Goal: Information Seeking & Learning: Check status

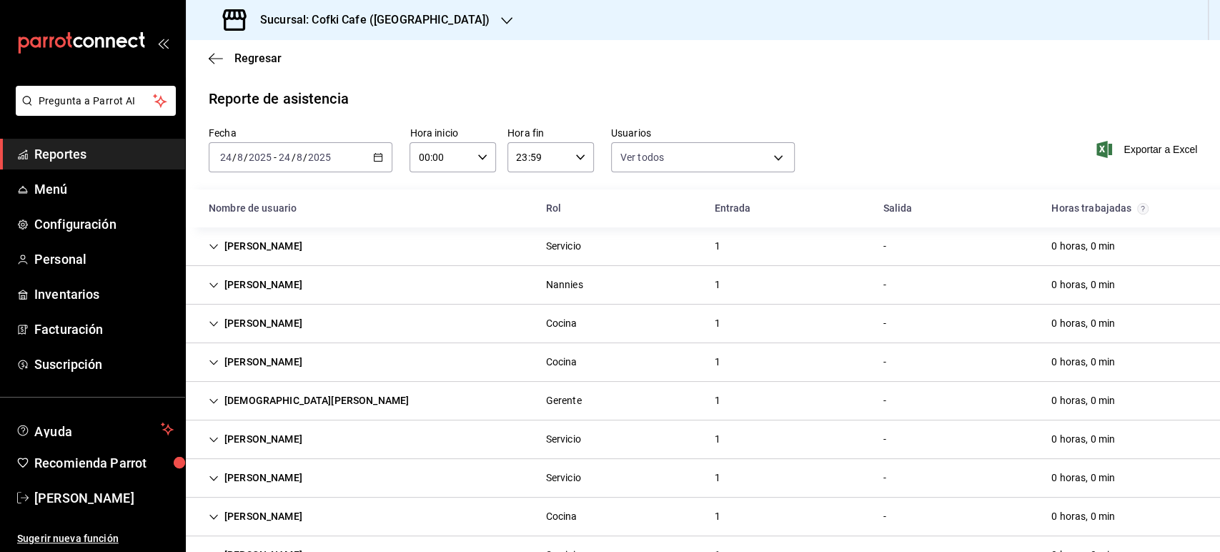
scroll to position [122, 0]
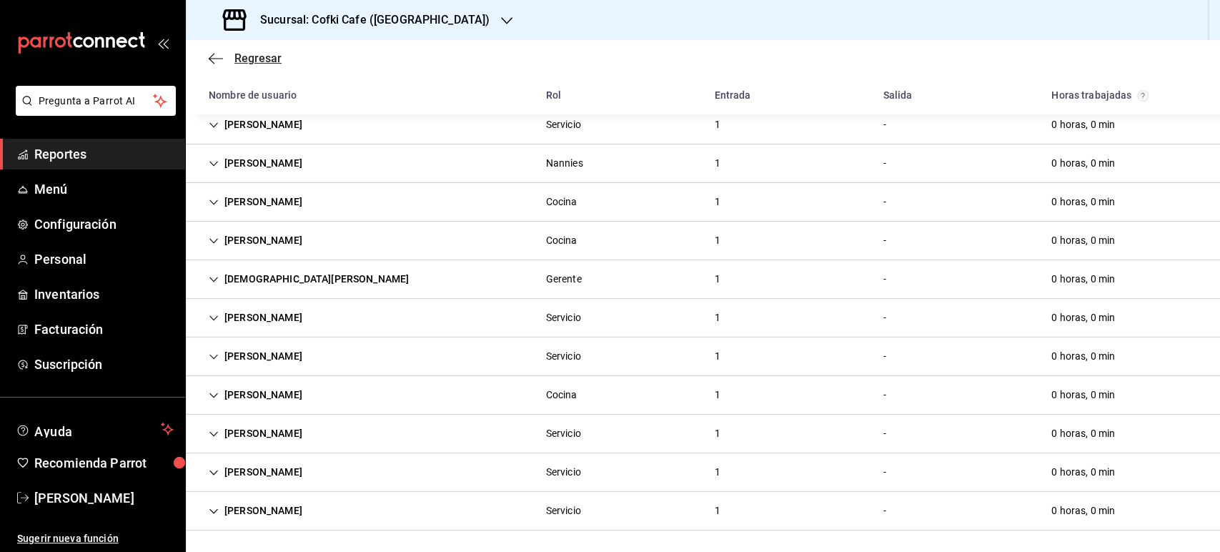
click at [240, 51] on div "Regresar" at bounding box center [703, 58] width 1035 height 36
click at [246, 59] on span "Regresar" at bounding box center [258, 58] width 47 height 14
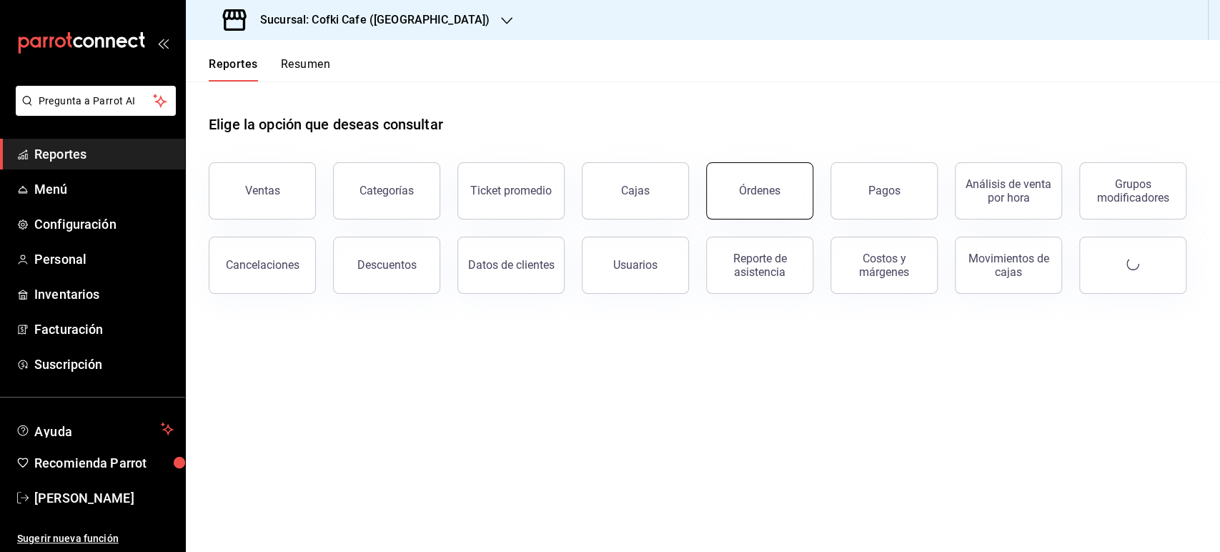
click at [763, 177] on button "Órdenes" at bounding box center [759, 190] width 107 height 57
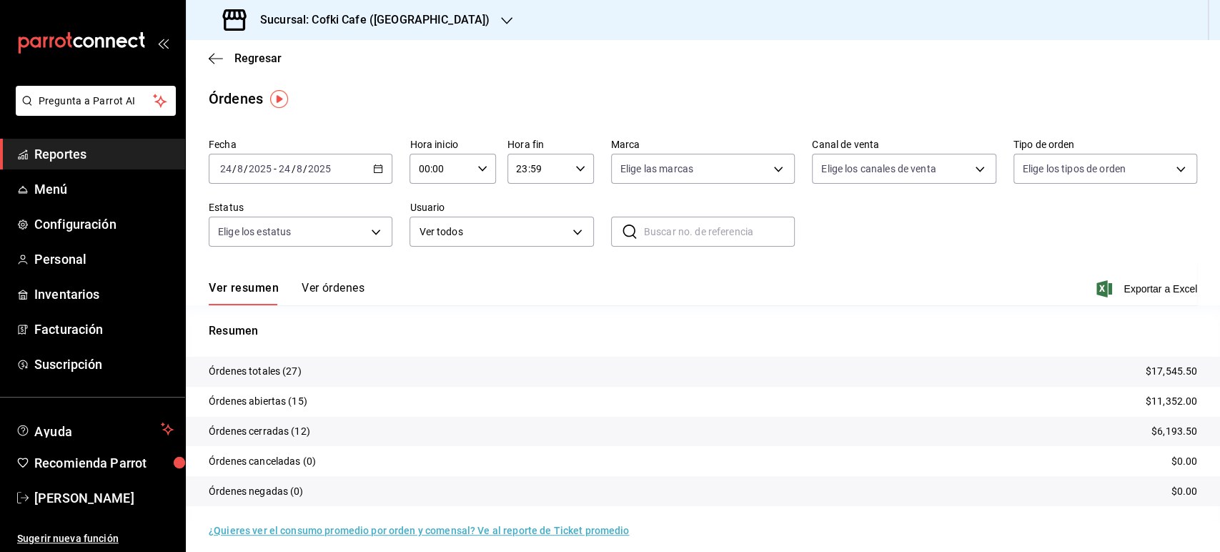
click at [406, 22] on h3 "Sucursal: Cofki Cafe (La Aurora)" at bounding box center [369, 19] width 241 height 17
click at [327, 65] on span "Cofki Kid-Friendly Café (MTY)" at bounding box center [263, 61] width 132 height 15
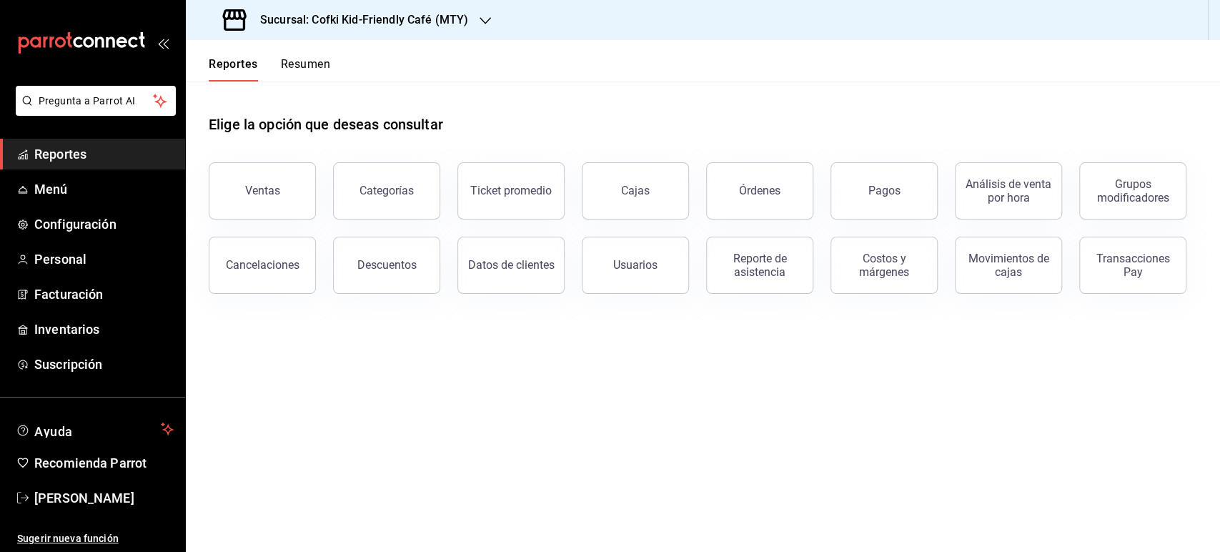
click at [781, 275] on div "Reporte de asistencia" at bounding box center [760, 265] width 89 height 27
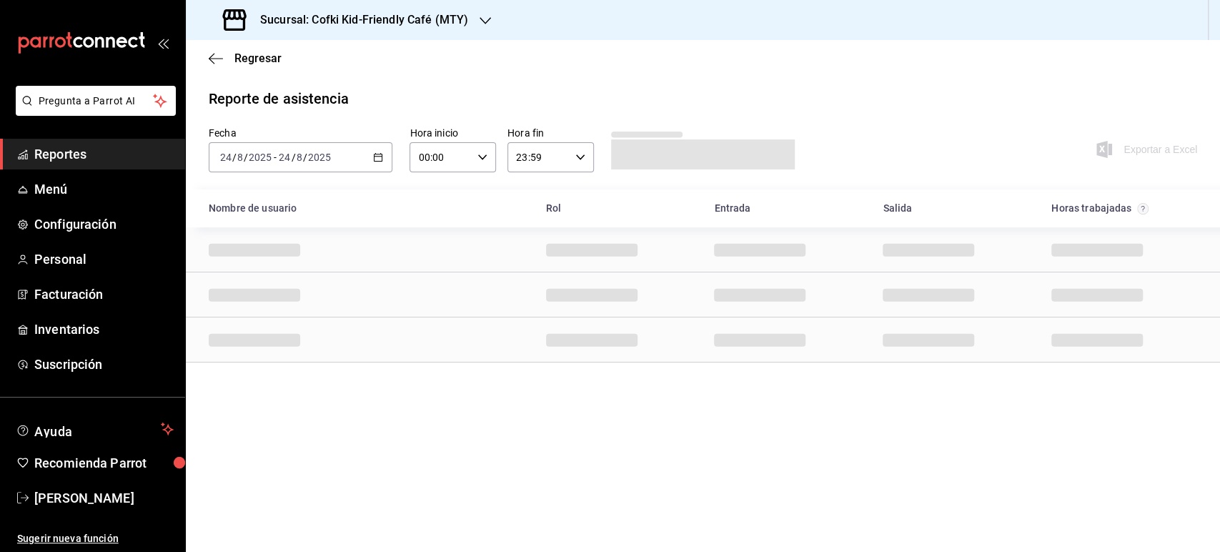
click at [450, 29] on div "Sucursal: Cofki Kid-Friendly Café (MTY)" at bounding box center [347, 20] width 300 height 40
click at [338, 84] on div "Cofki Cafe (La Aurora)" at bounding box center [293, 94] width 214 height 32
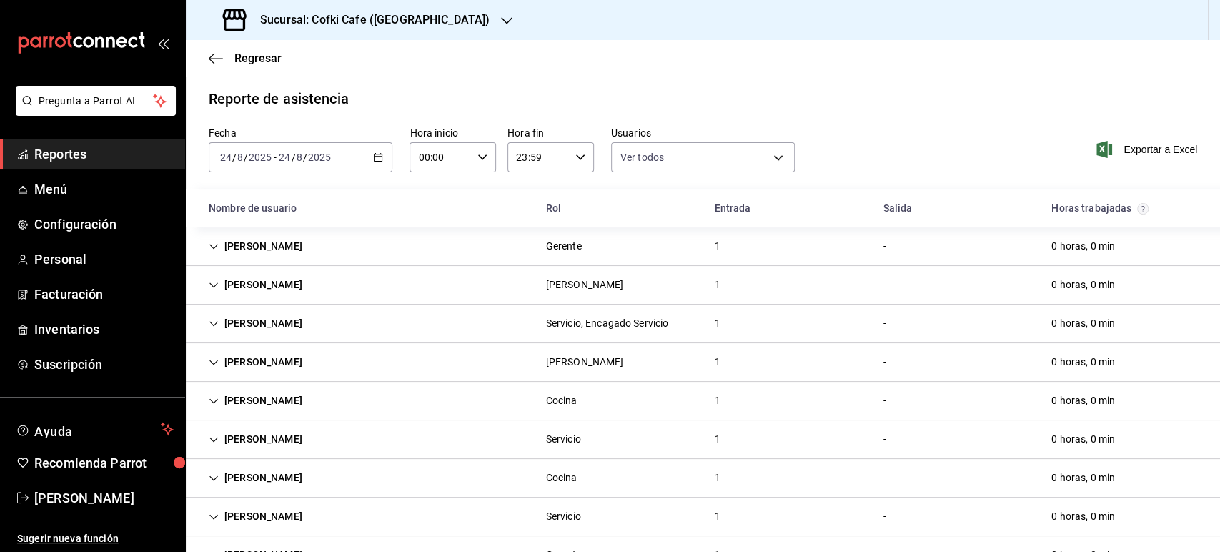
click at [438, 11] on div "Sucursal: Cofki Cafe (La Aurora)" at bounding box center [357, 20] width 321 height 40
click at [809, 44] on div at bounding box center [610, 276] width 1220 height 552
click at [218, 250] on icon "Cell" at bounding box center [214, 247] width 10 height 10
click at [210, 250] on icon "Cell" at bounding box center [214, 247] width 10 height 10
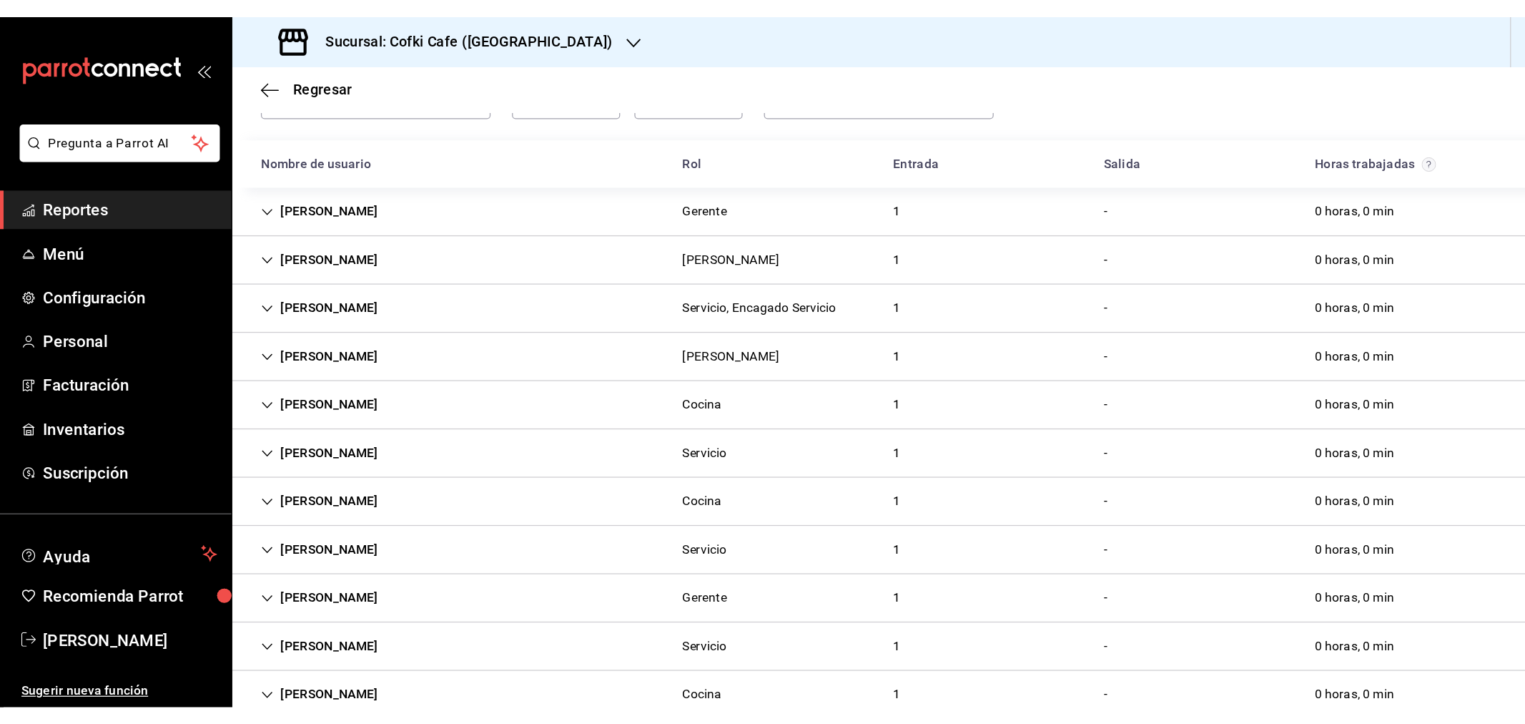
scroll to position [40, 0]
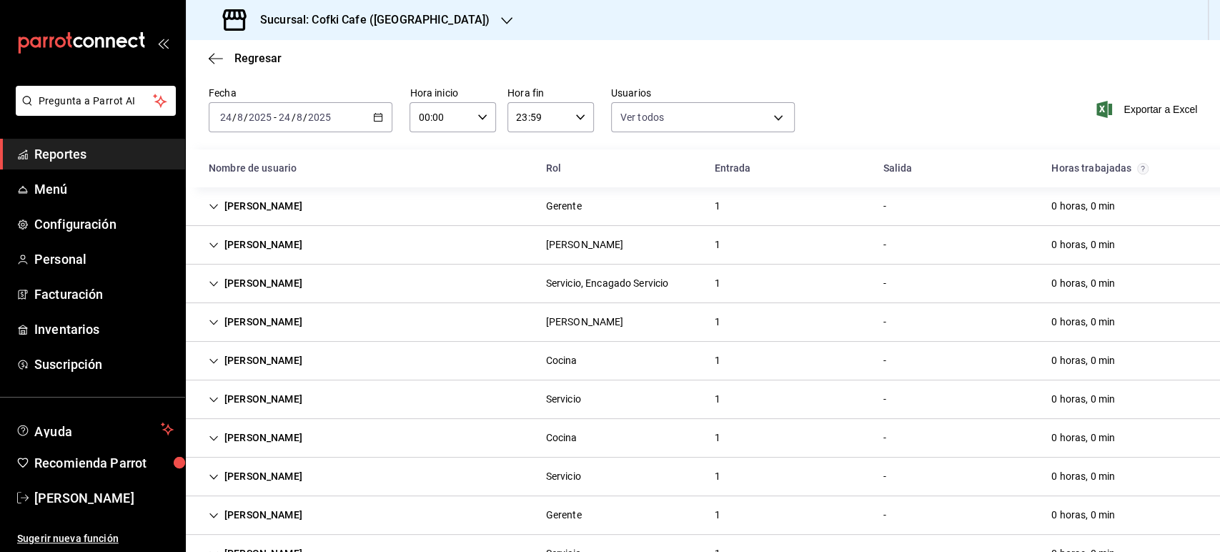
click at [67, 156] on span "Reportes" at bounding box center [103, 153] width 139 height 19
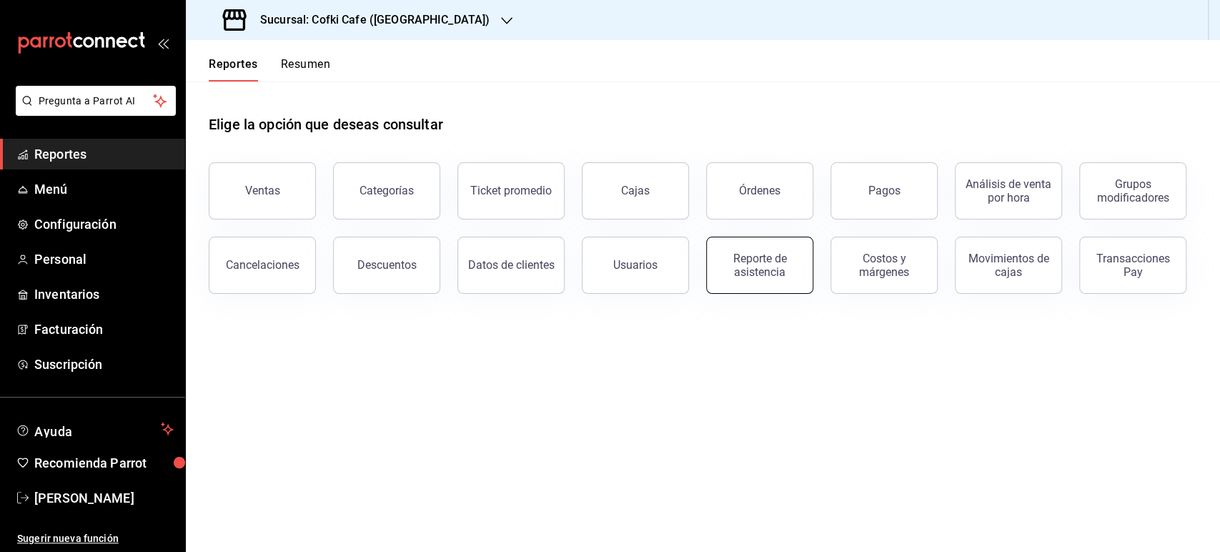
click at [789, 262] on div "Reporte de asistencia" at bounding box center [760, 265] width 89 height 27
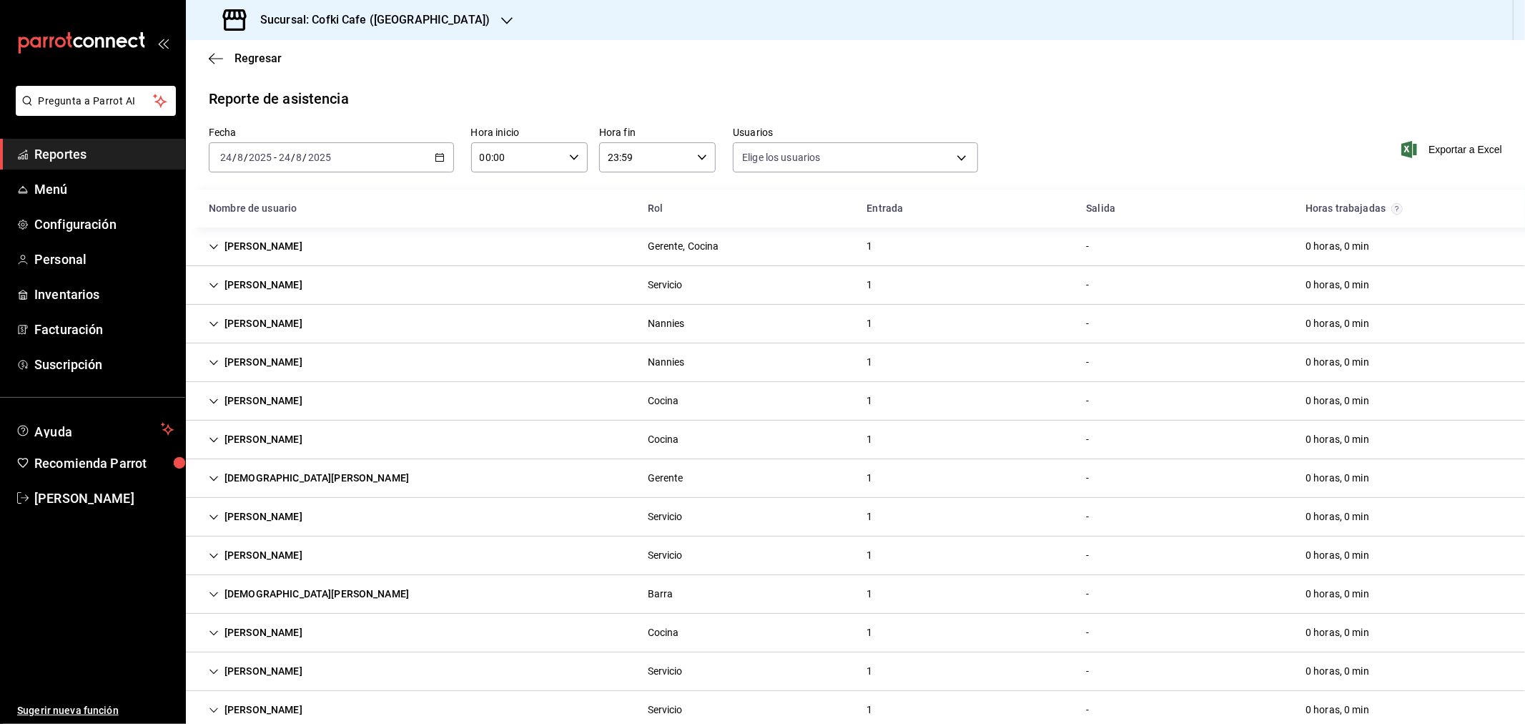
type input "1bc2234b-c368-4368-a54e-74eea6da12dd,f12cc0c2-6705-4469-b8e1-8791e53b7ea4,99d25…"
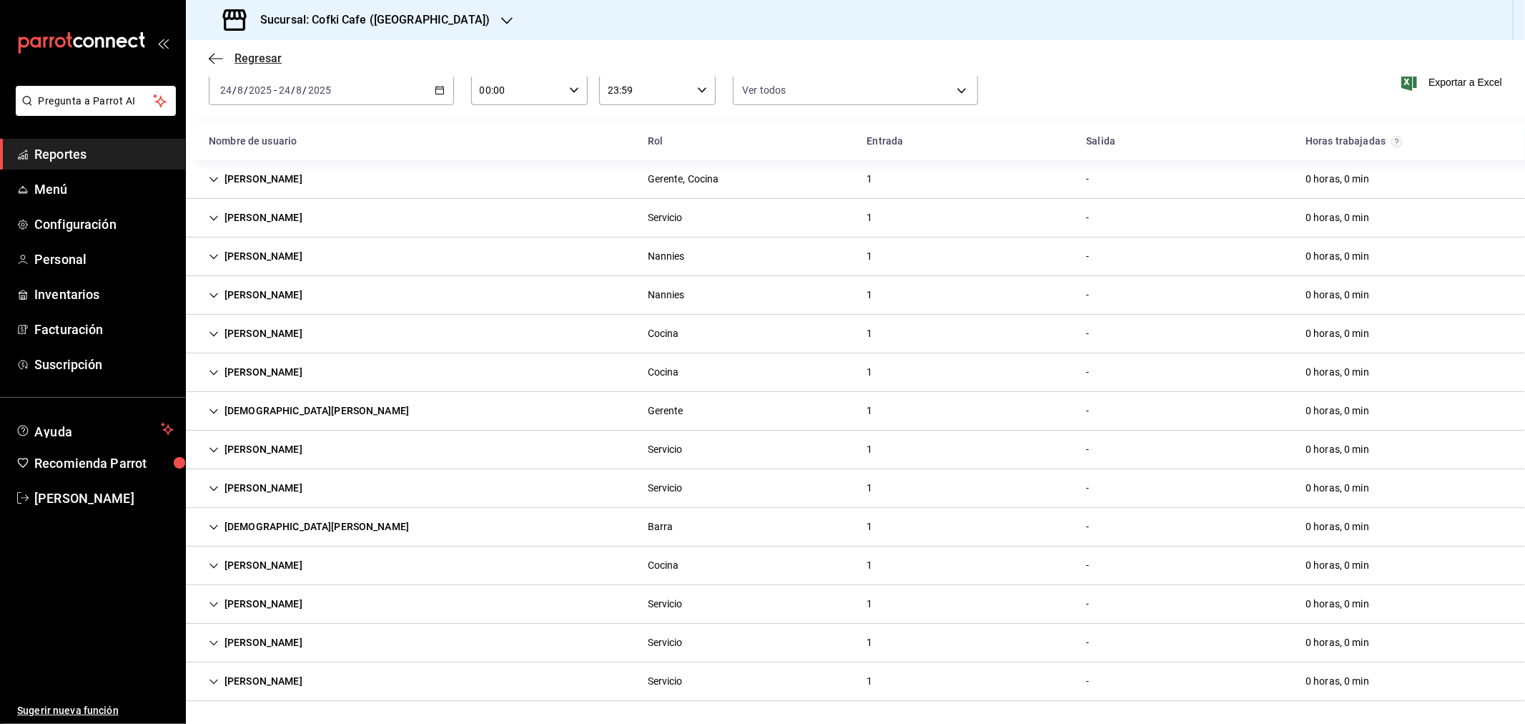
click at [265, 57] on span "Regresar" at bounding box center [258, 58] width 47 height 14
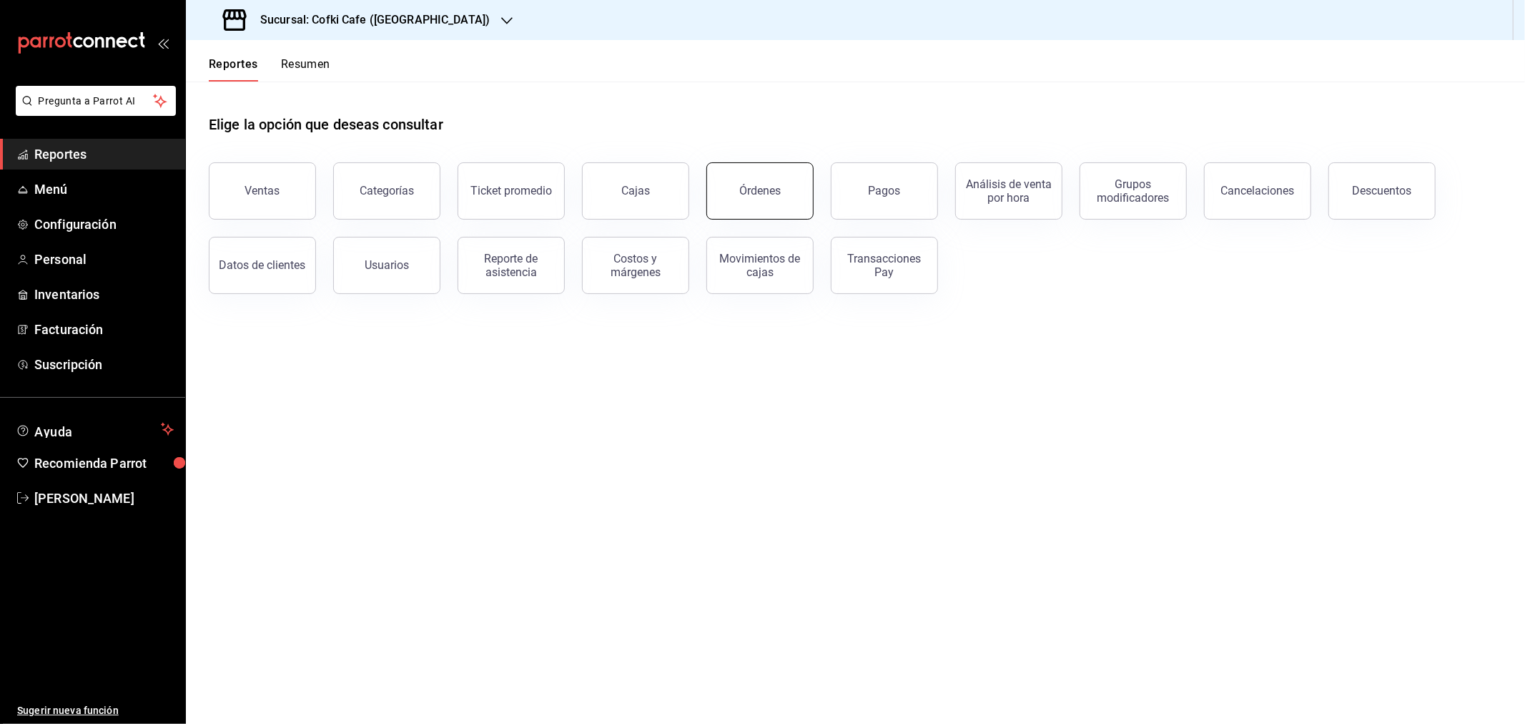
click at [766, 182] on button "Órdenes" at bounding box center [759, 190] width 107 height 57
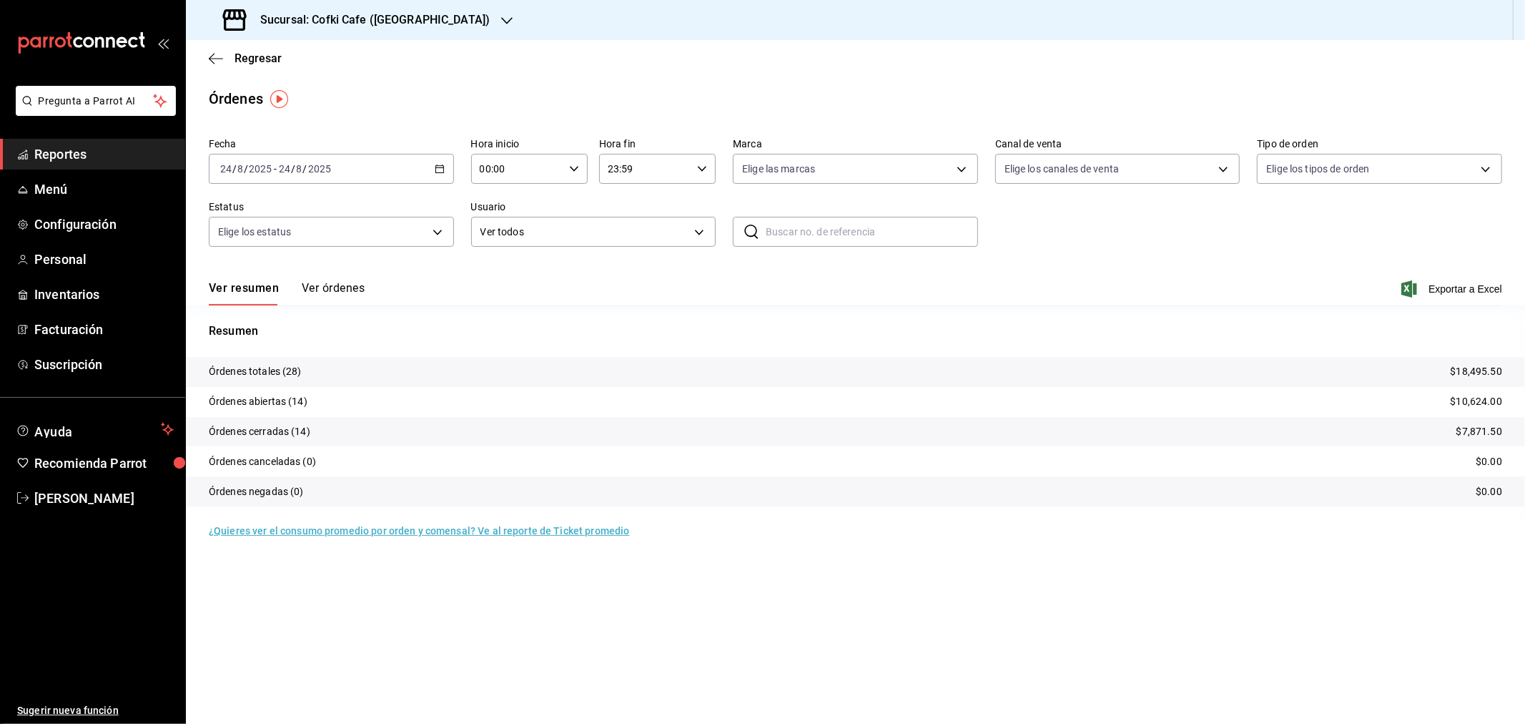
click at [323, 281] on button "Ver órdenes" at bounding box center [333, 293] width 63 height 24
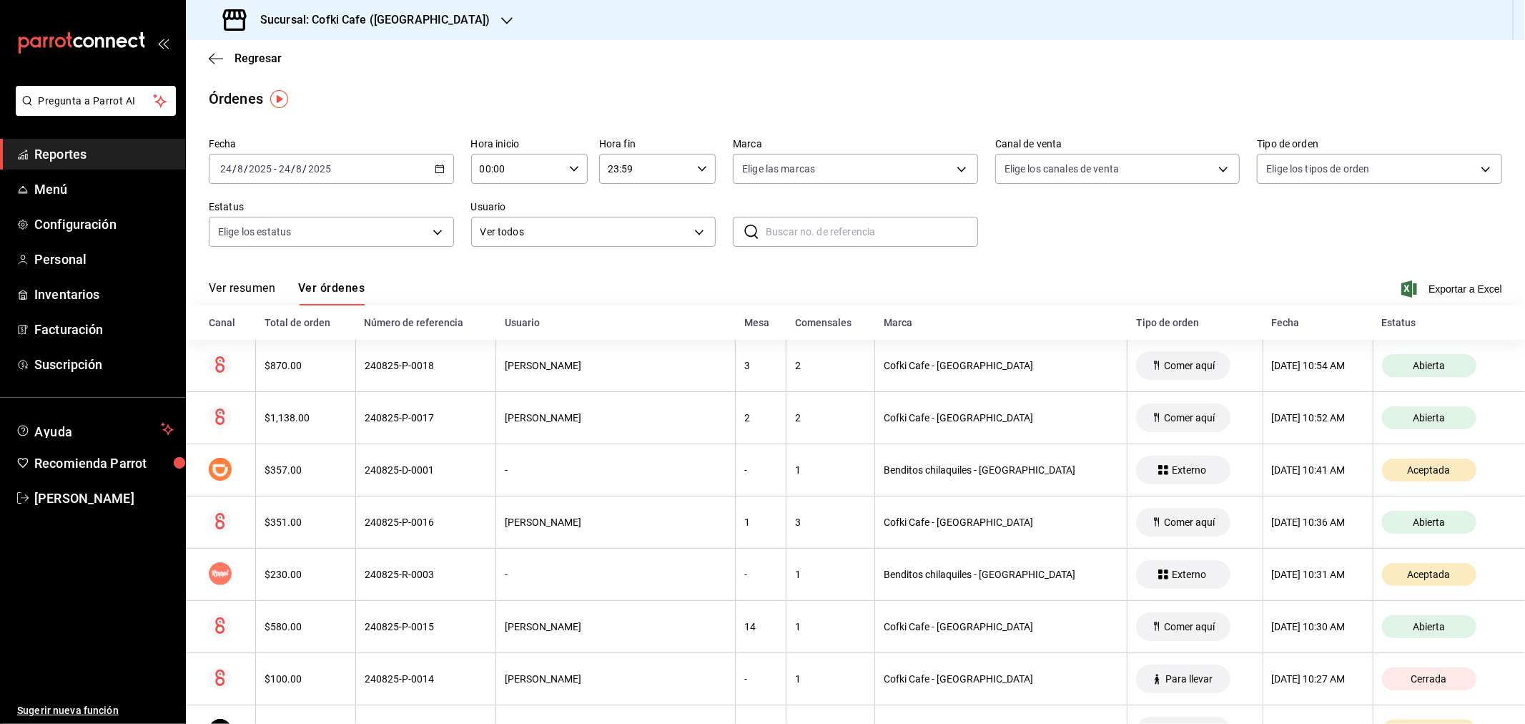
click at [255, 287] on button "Ver resumen" at bounding box center [242, 293] width 66 height 24
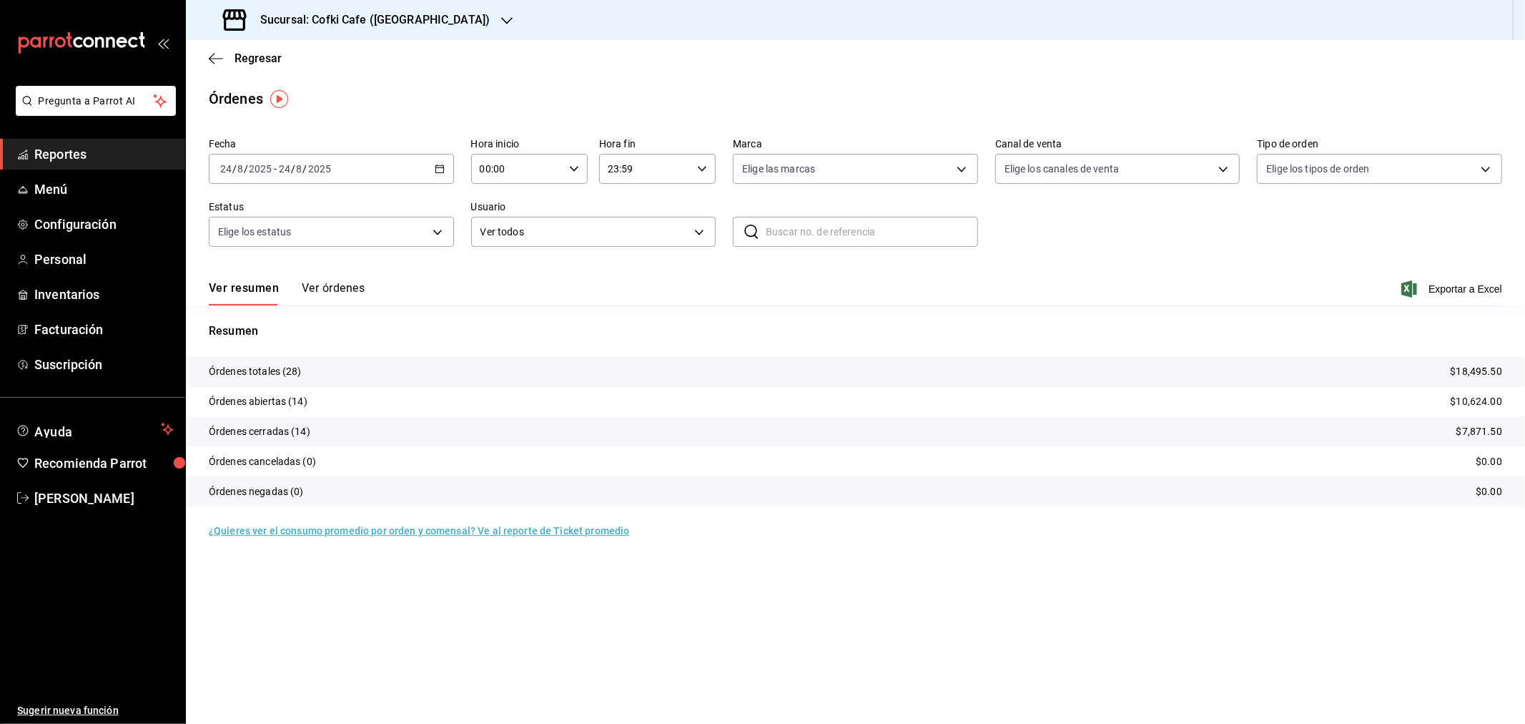
click at [438, 12] on div "Sucursal: Cofki Cafe (La Aurora)" at bounding box center [357, 20] width 321 height 40
click at [337, 60] on div "Cofki Kid-Friendly Café (MTY)" at bounding box center [293, 61] width 192 height 15
click at [352, 284] on button "Ver órdenes" at bounding box center [333, 293] width 63 height 24
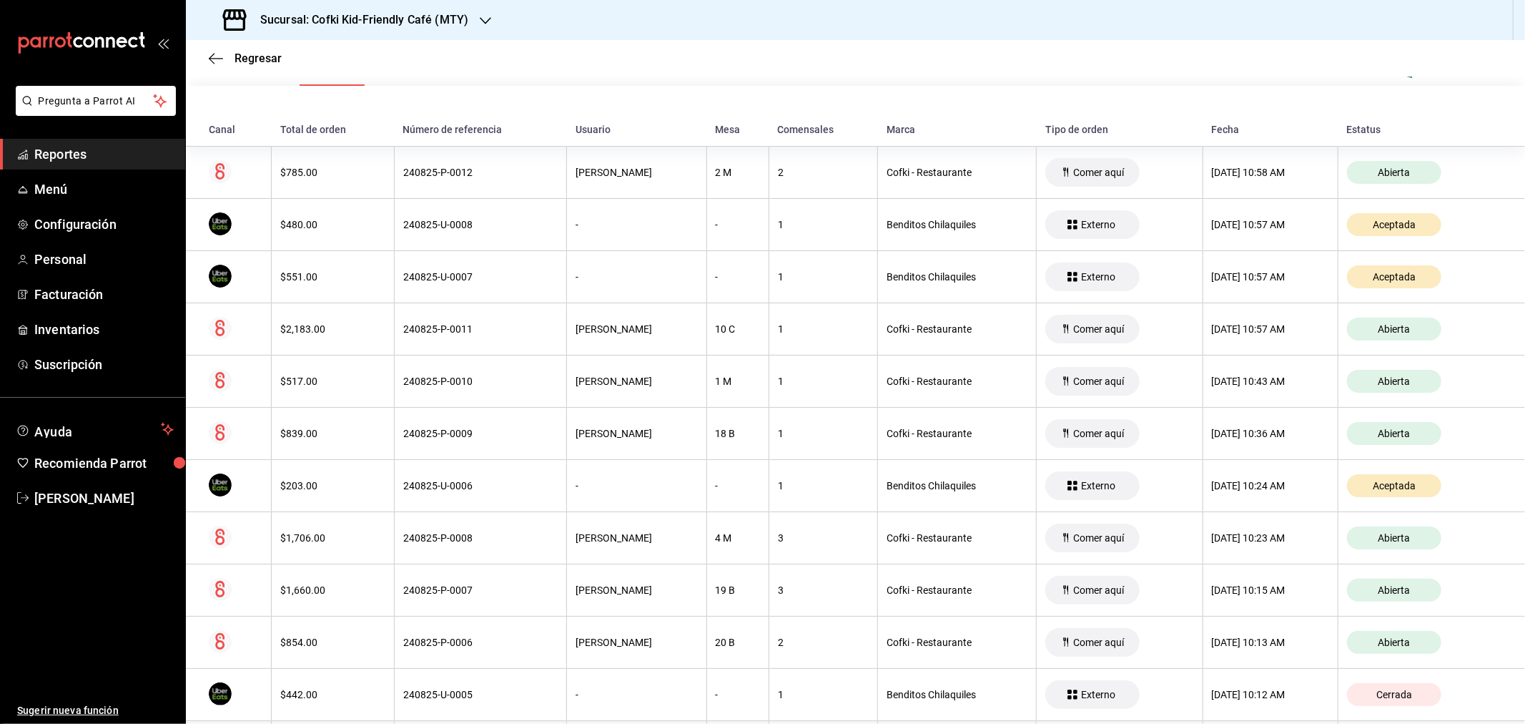
scroll to position [161, 0]
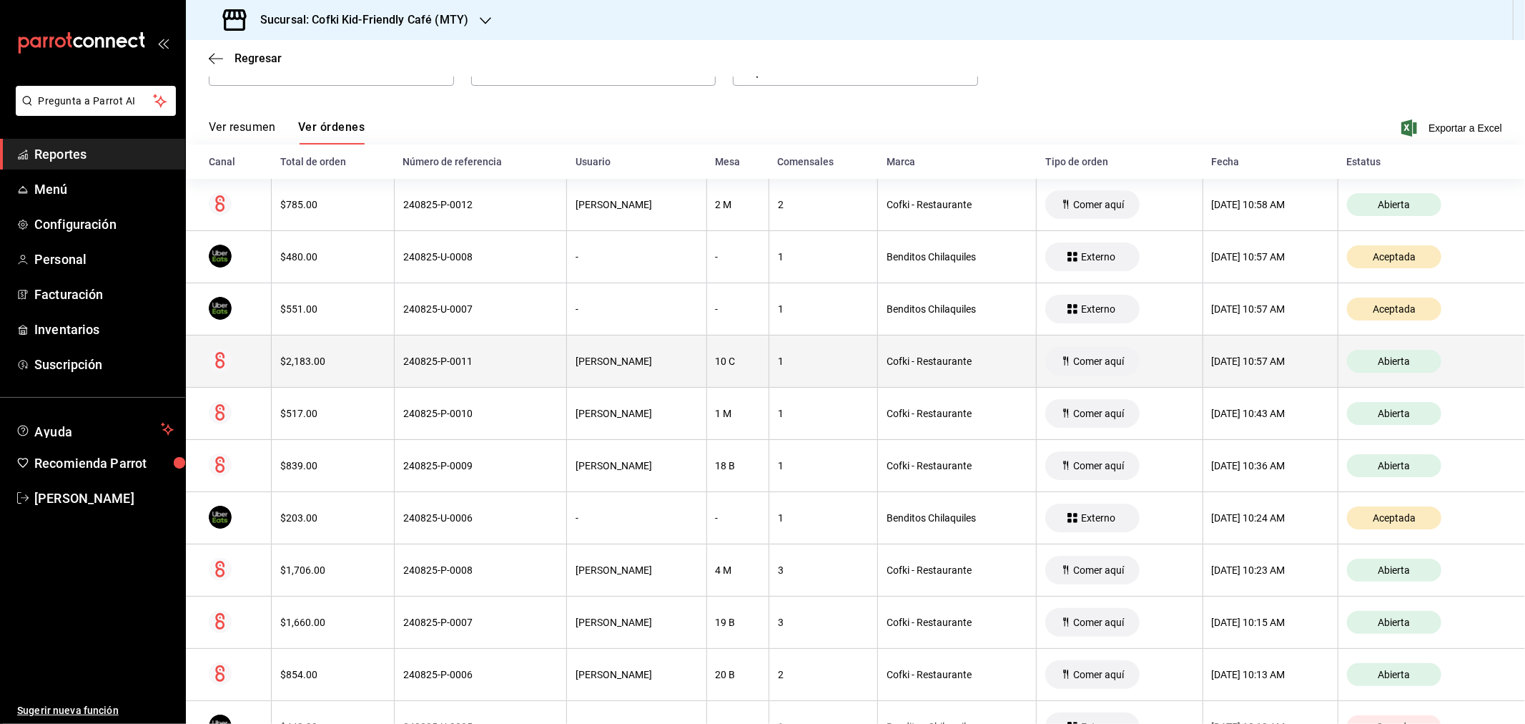
click at [318, 355] on div "$2,183.00" at bounding box center [332, 360] width 105 height 11
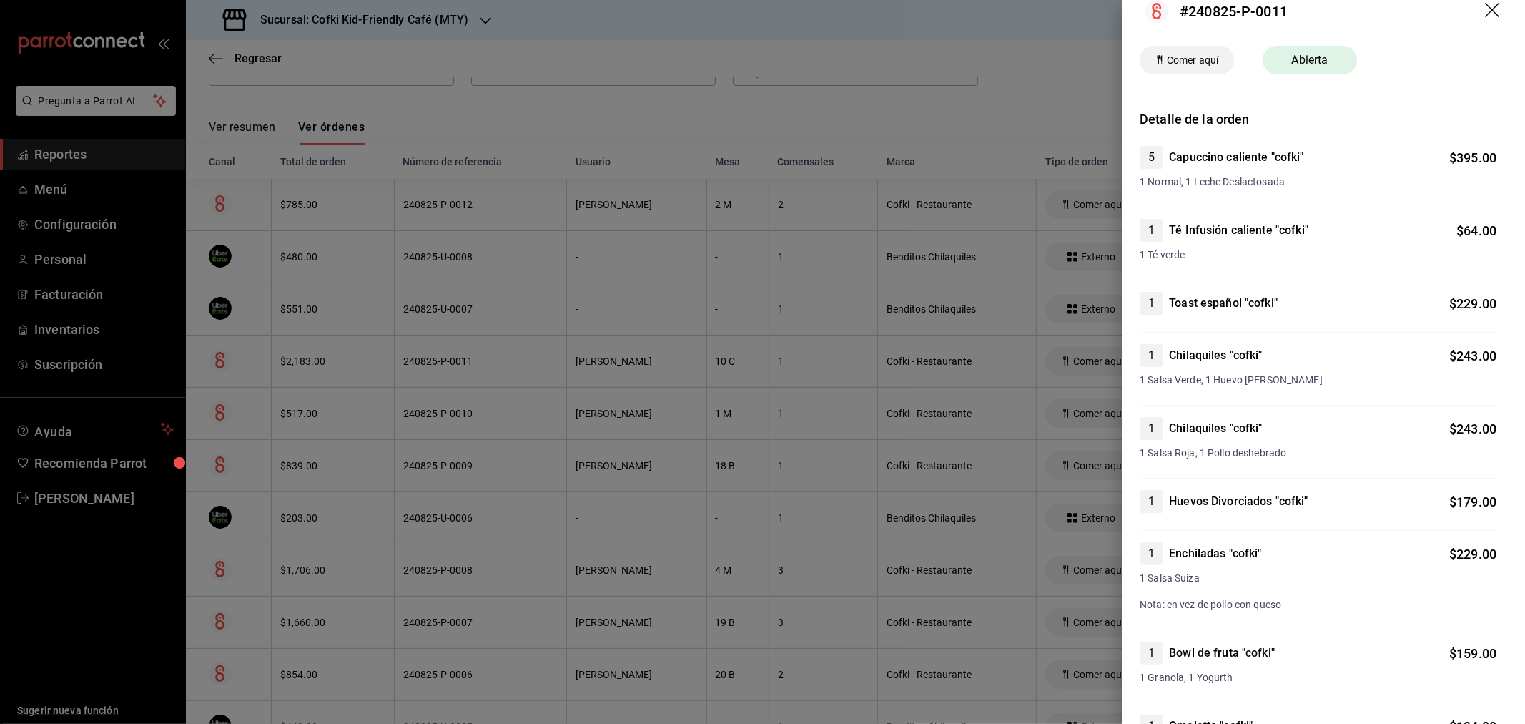
scroll to position [0, 0]
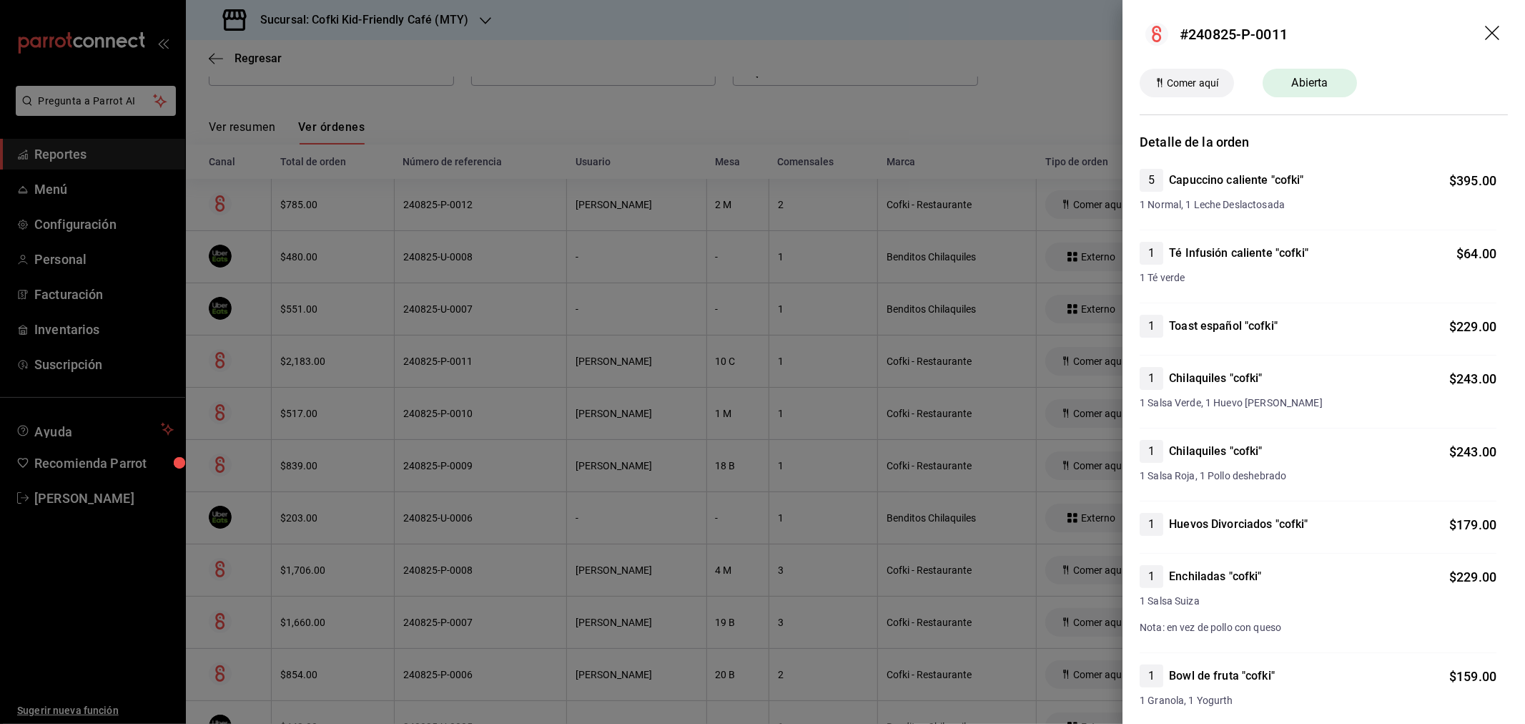
click at [1220, 30] on icon "drag" at bounding box center [1493, 34] width 17 height 17
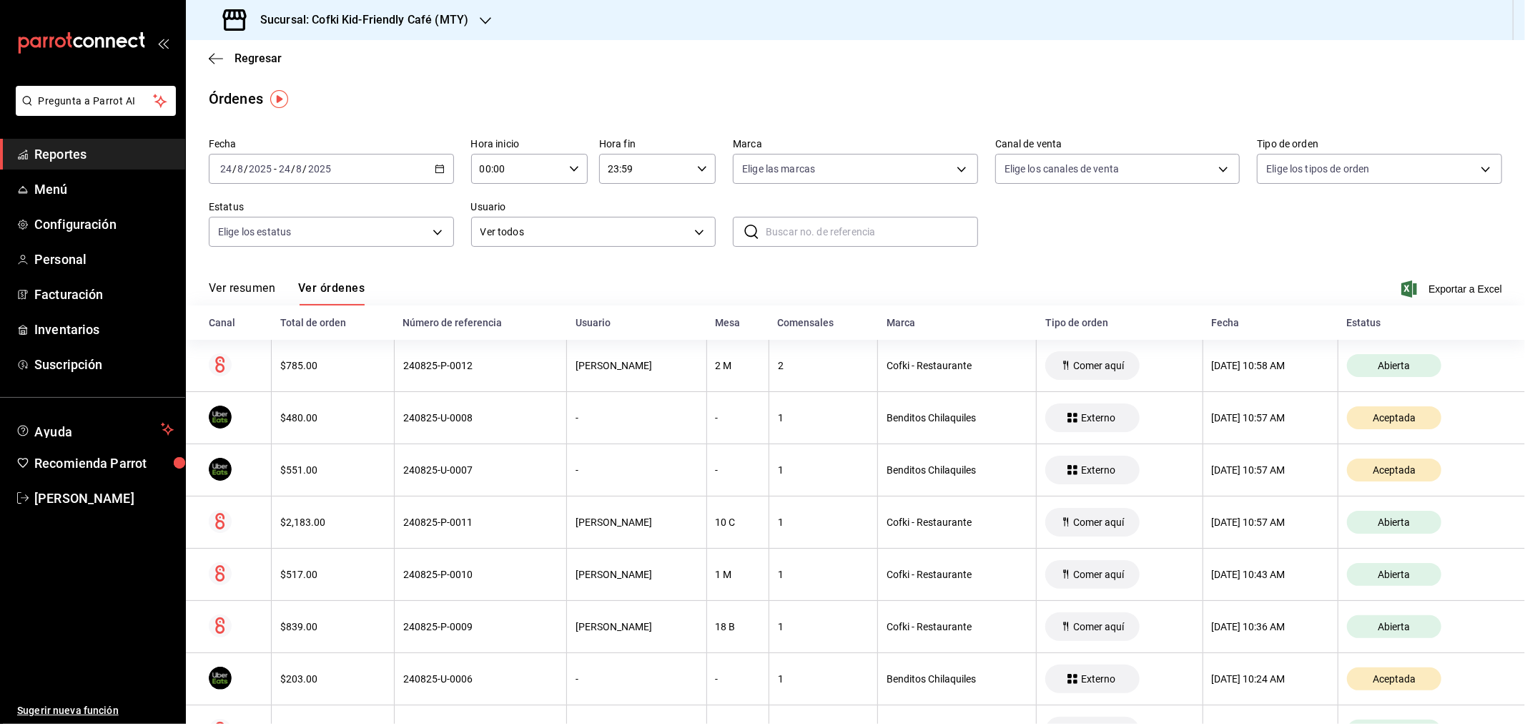
click at [231, 296] on button "Ver resumen" at bounding box center [242, 293] width 66 height 24
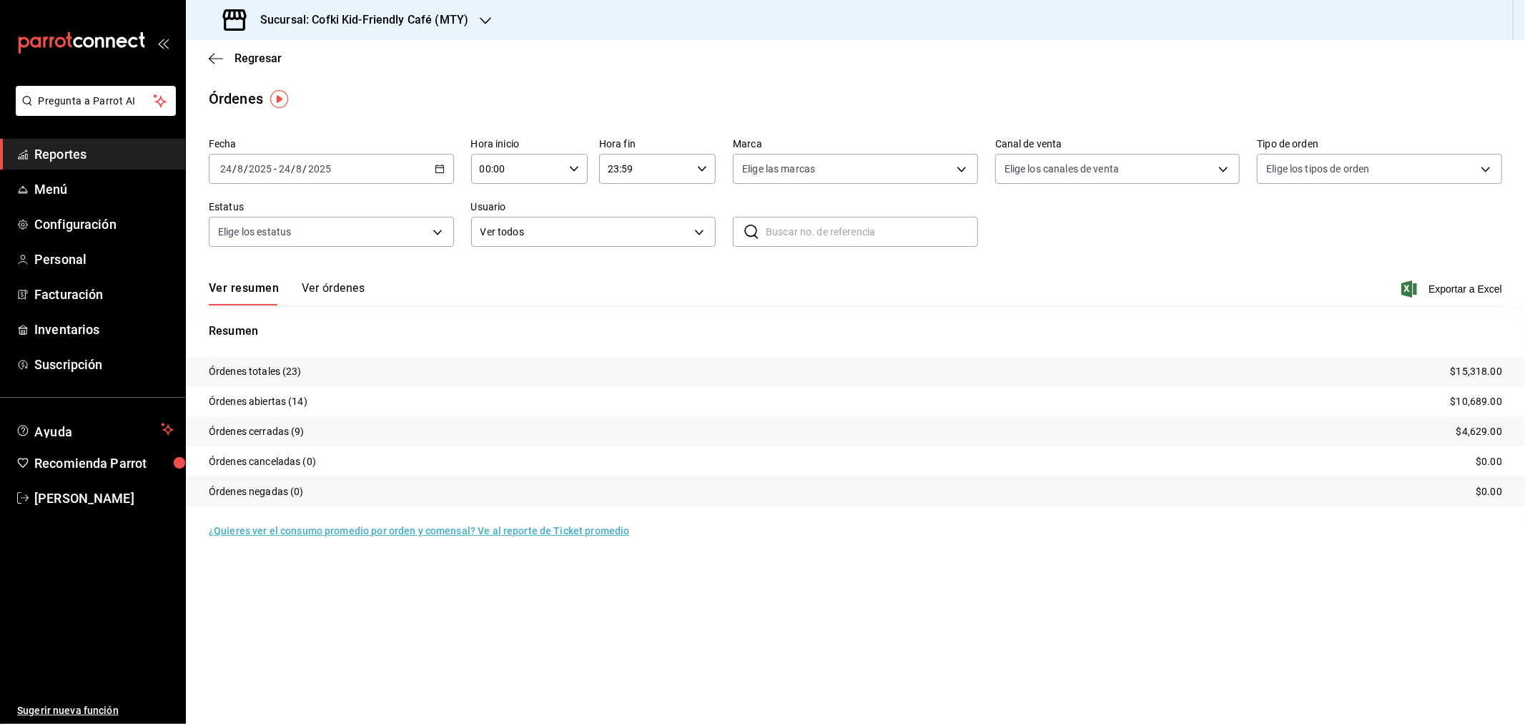
click at [458, 16] on h3 "Sucursal: Cofki Kid-Friendly Café (MTY)" at bounding box center [359, 19] width 220 height 17
click at [330, 87] on div "Cofki Cafe (La Aurora)" at bounding box center [293, 94] width 192 height 15
click at [353, 279] on div "Ver resumen Ver órdenes Exportar a Excel" at bounding box center [855, 284] width 1293 height 41
click at [351, 287] on button "Ver órdenes" at bounding box center [333, 293] width 63 height 24
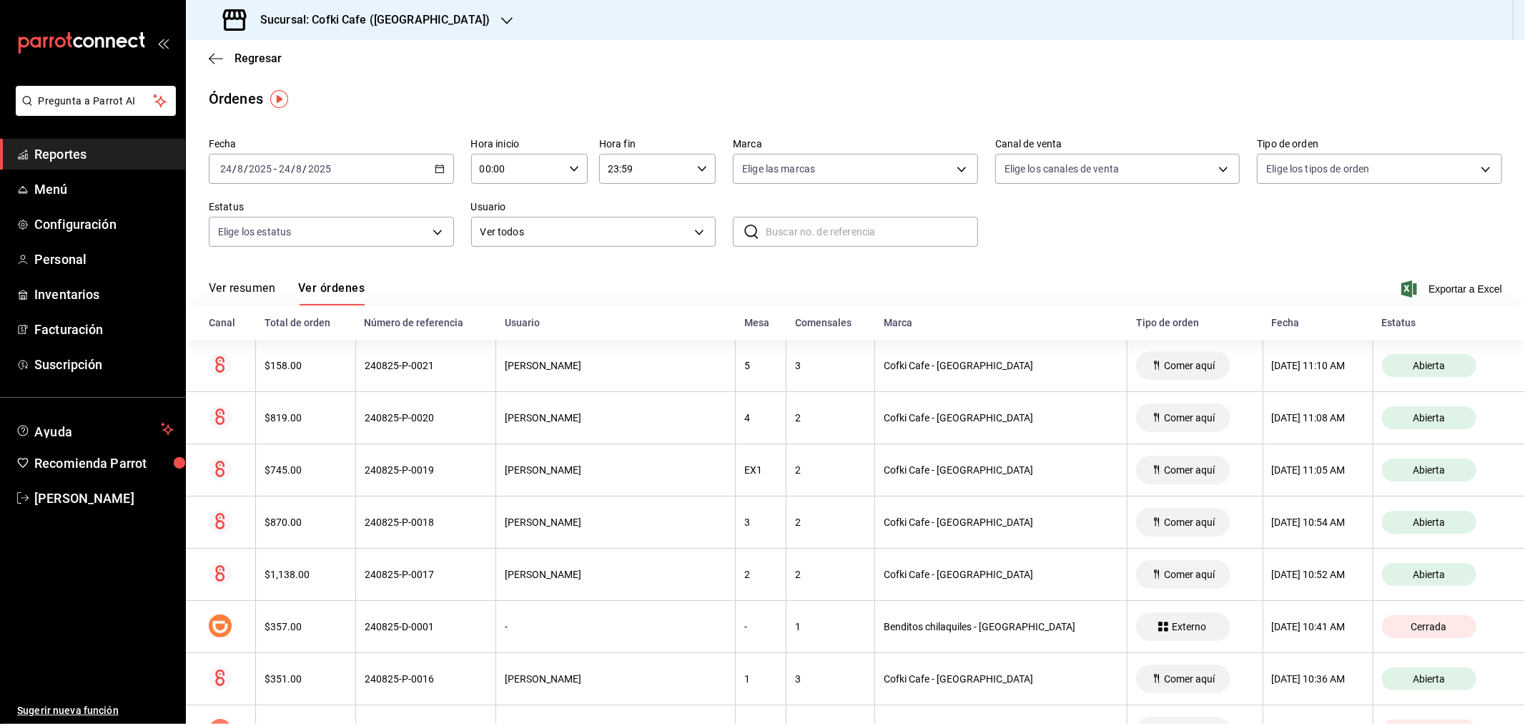
click at [247, 294] on button "Ver resumen" at bounding box center [242, 293] width 66 height 24
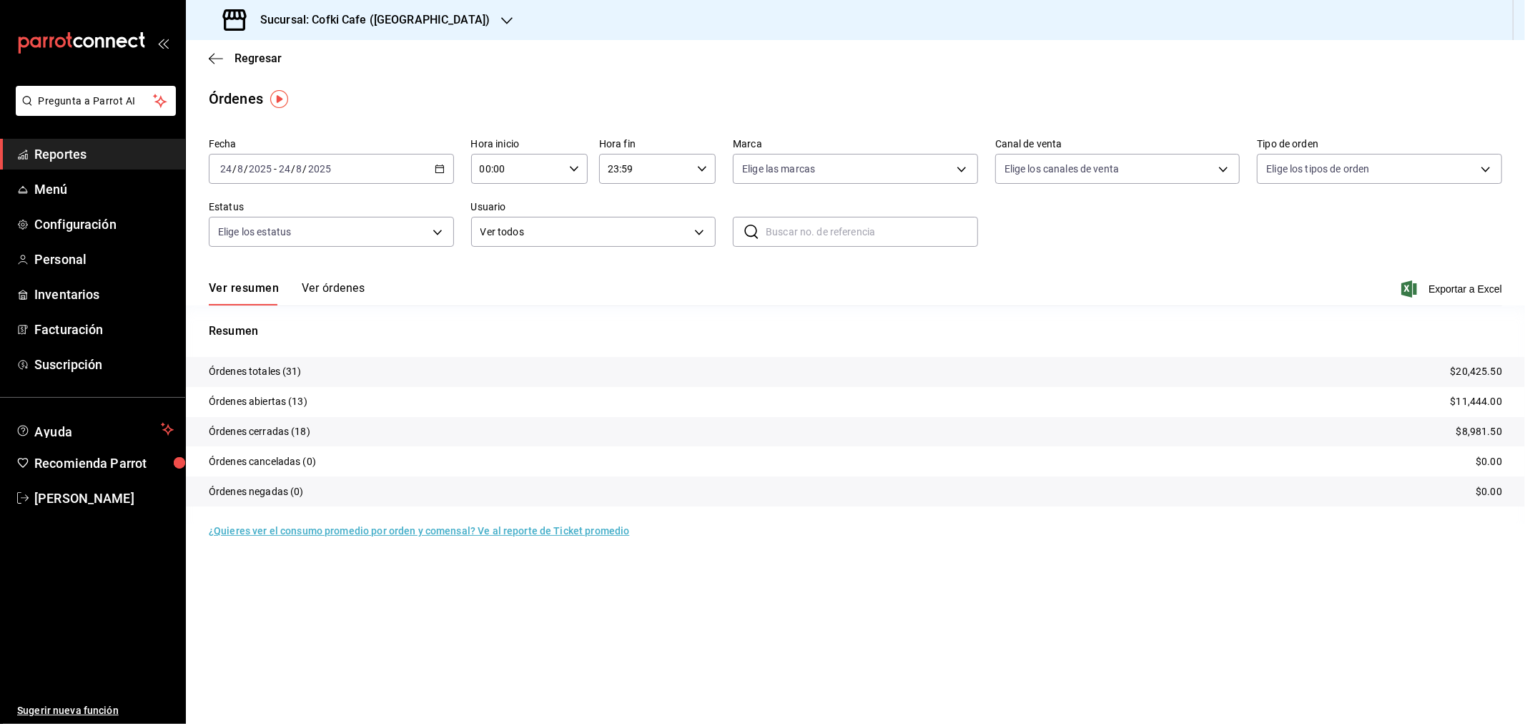
click at [332, 295] on button "Ver órdenes" at bounding box center [333, 293] width 63 height 24
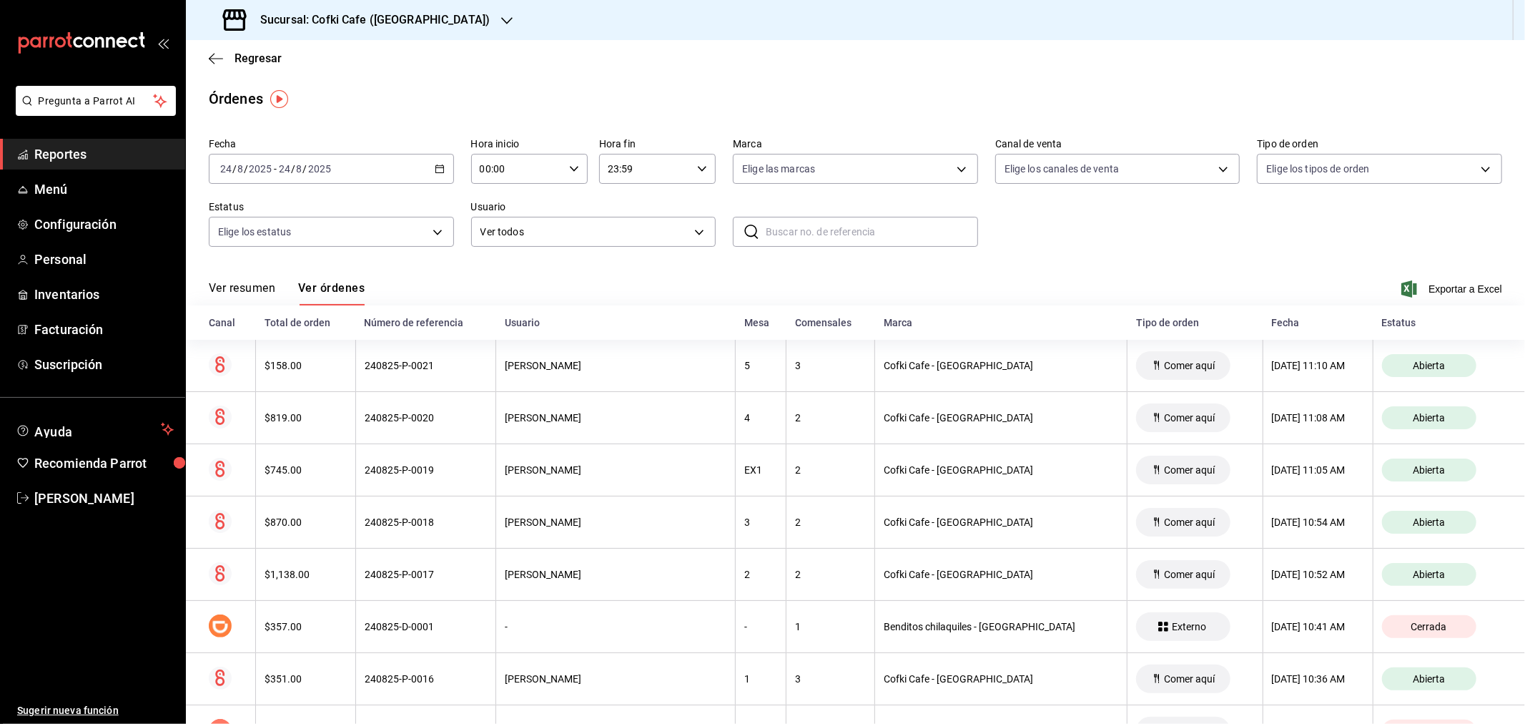
click at [252, 279] on div "Ver resumen Ver órdenes Exportar a Excel" at bounding box center [855, 284] width 1293 height 41
click at [255, 293] on button "Ver resumen" at bounding box center [242, 293] width 66 height 24
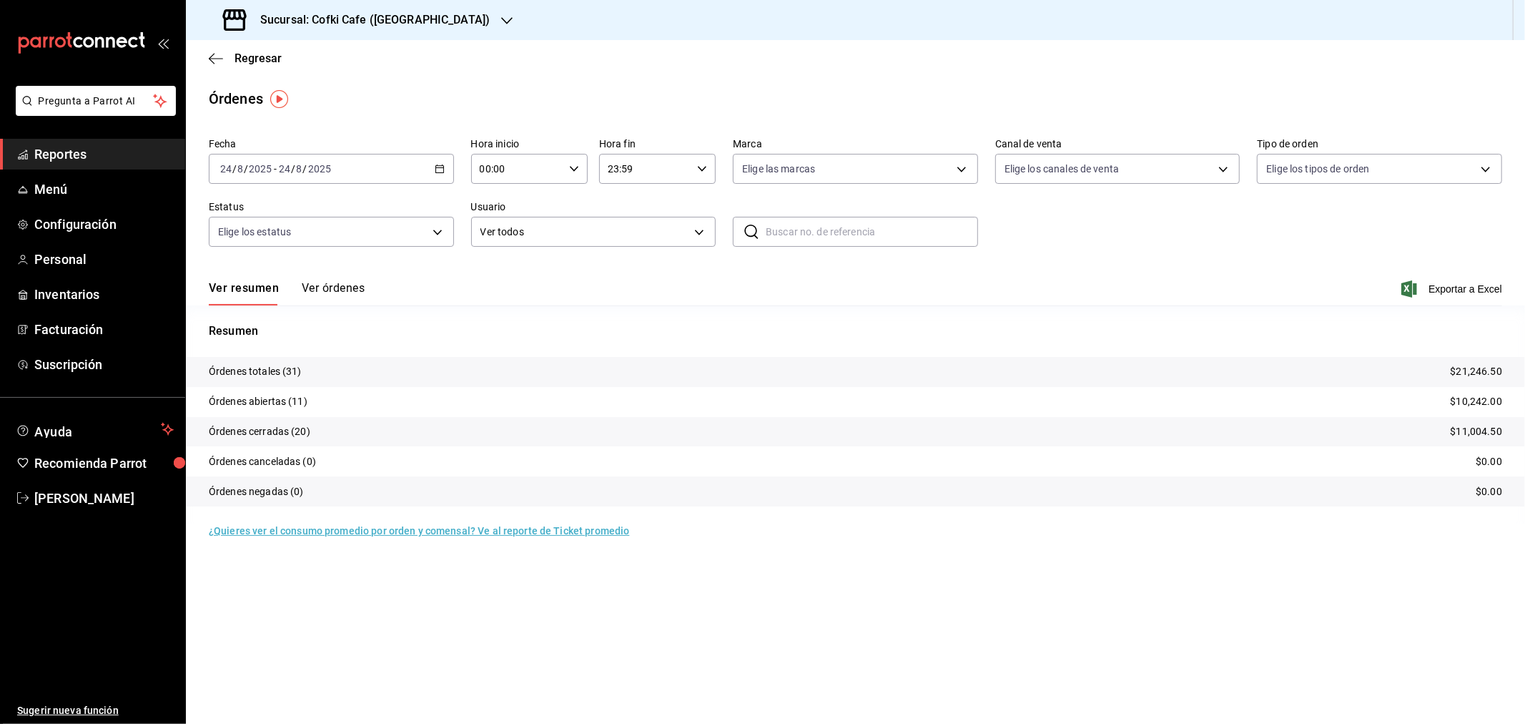
click at [408, 16] on h3 "Sucursal: Cofki Cafe (La Aurora)" at bounding box center [369, 19] width 241 height 17
click at [313, 61] on span "Cofki Kid-Friendly Café (MTY)" at bounding box center [263, 61] width 132 height 15
click at [350, 284] on button "Ver órdenes" at bounding box center [333, 293] width 63 height 24
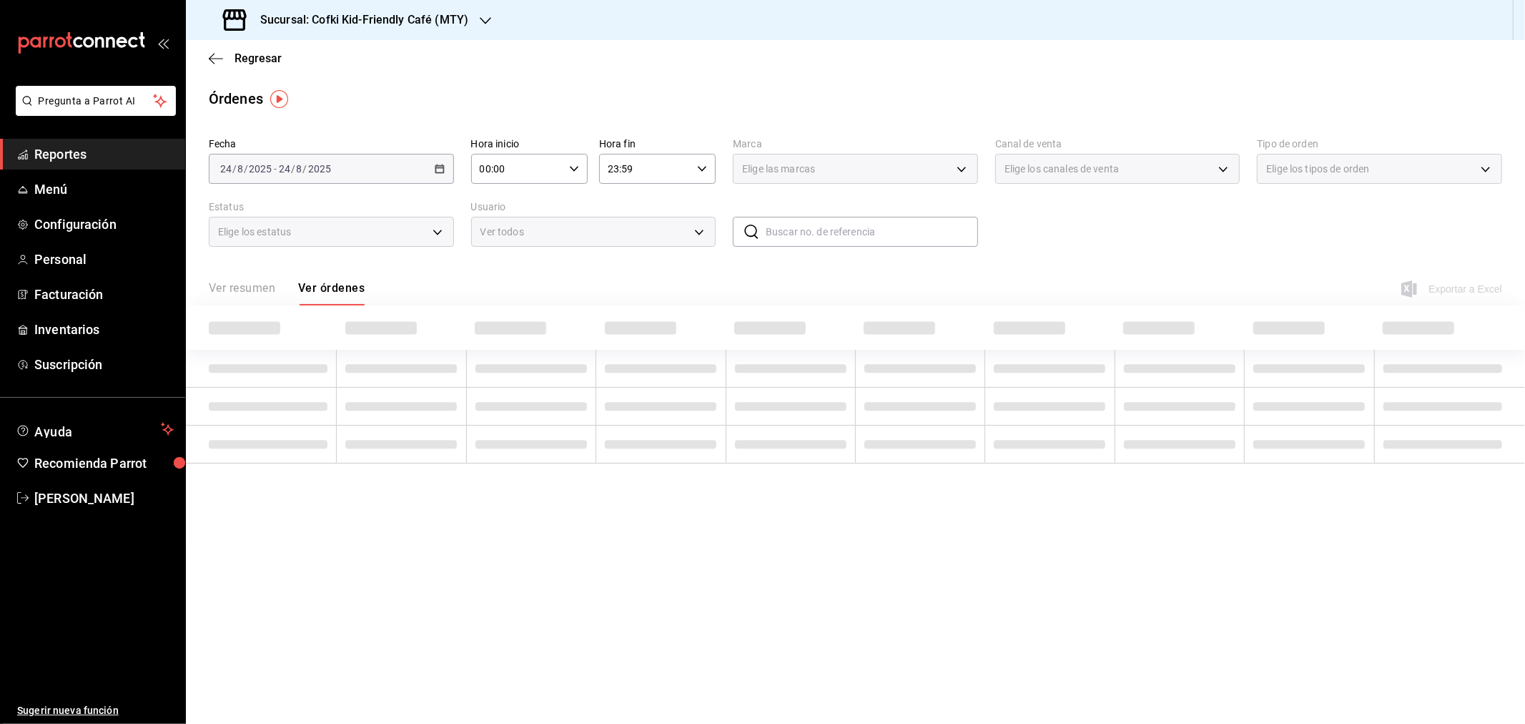
click at [343, 288] on div "Ver resumen Ver órdenes" at bounding box center [287, 293] width 156 height 24
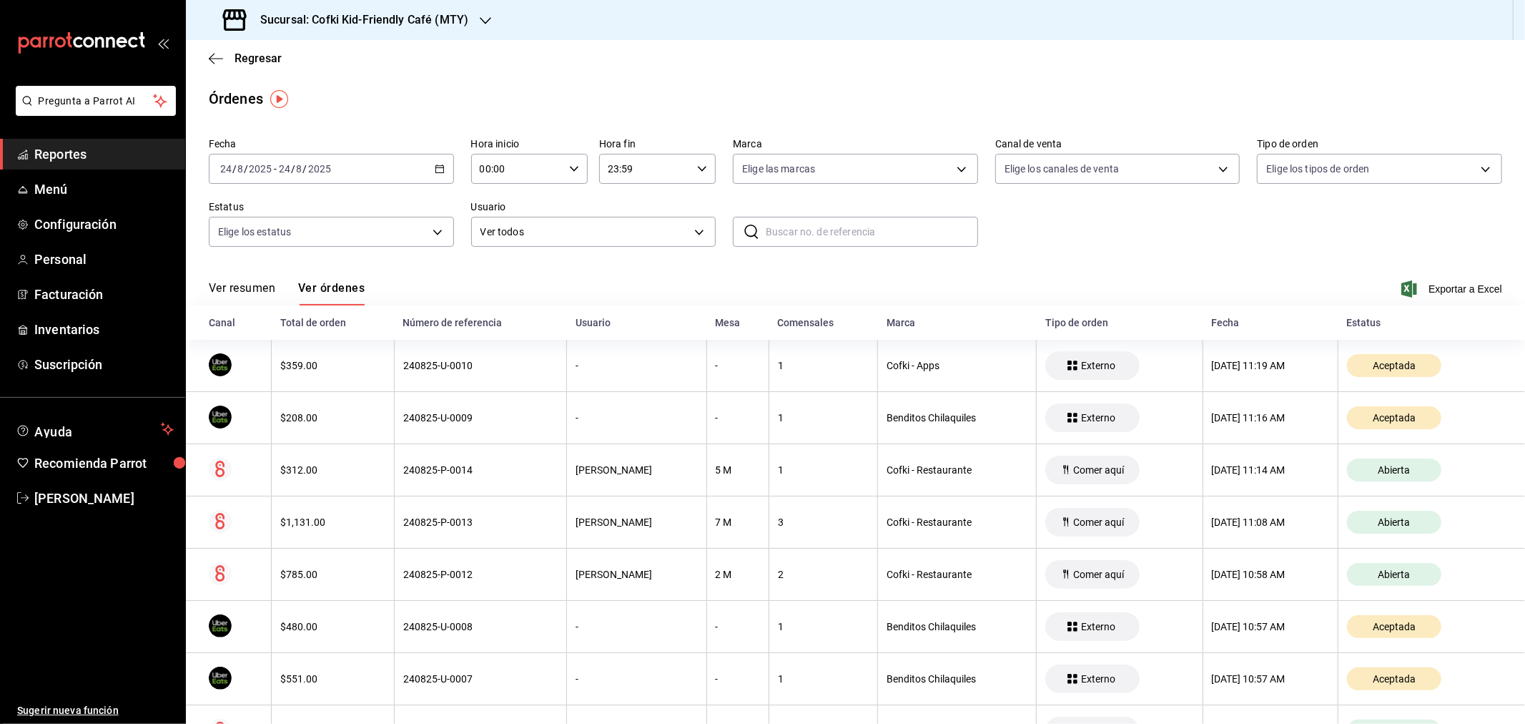
click at [269, 283] on button "Ver resumen" at bounding box center [242, 293] width 66 height 24
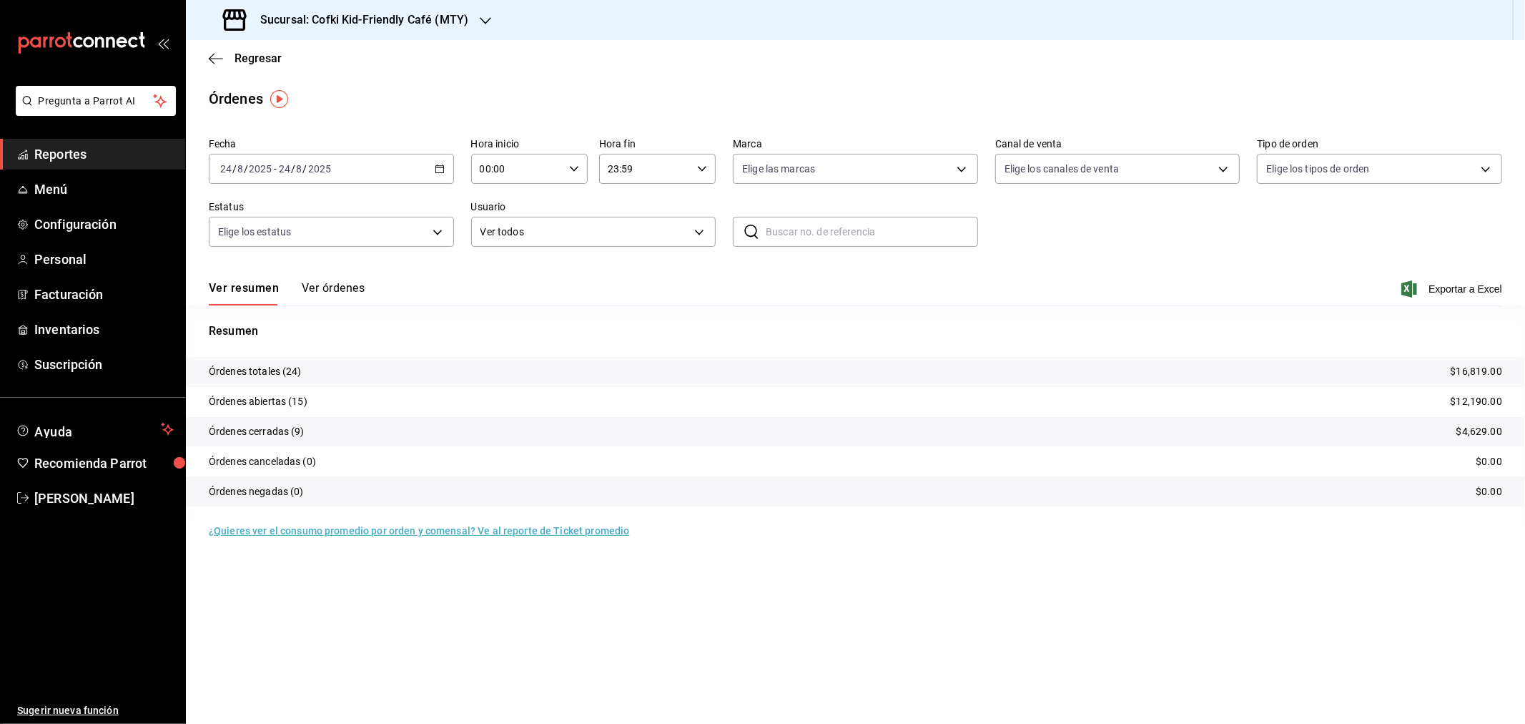
click at [319, 163] on input "2025" at bounding box center [319, 168] width 24 height 11
click at [246, 311] on span "Mes actual" at bounding box center [276, 308] width 111 height 15
click at [348, 29] on div "Sucursal: Cofki Kid-Friendly Café (MTY)" at bounding box center [347, 20] width 300 height 40
click at [315, 91] on div "Cofki Cafe (La Aurora)" at bounding box center [293, 94] width 192 height 15
click at [310, 164] on input "2025" at bounding box center [314, 168] width 24 height 11
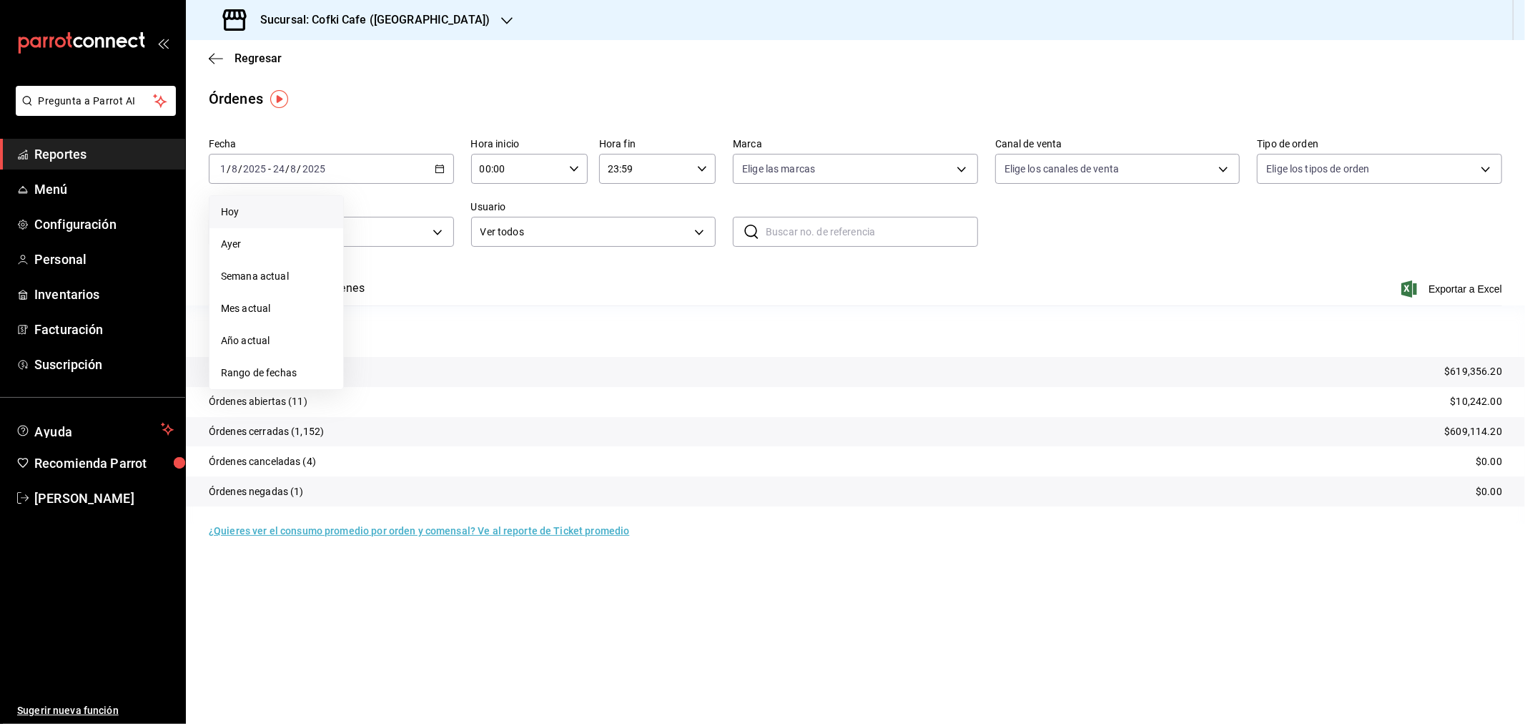
click at [233, 206] on span "Hoy" at bounding box center [276, 211] width 111 height 15
click at [426, 20] on h3 "Sucursal: Cofki Cafe (La Aurora)" at bounding box center [369, 19] width 241 height 17
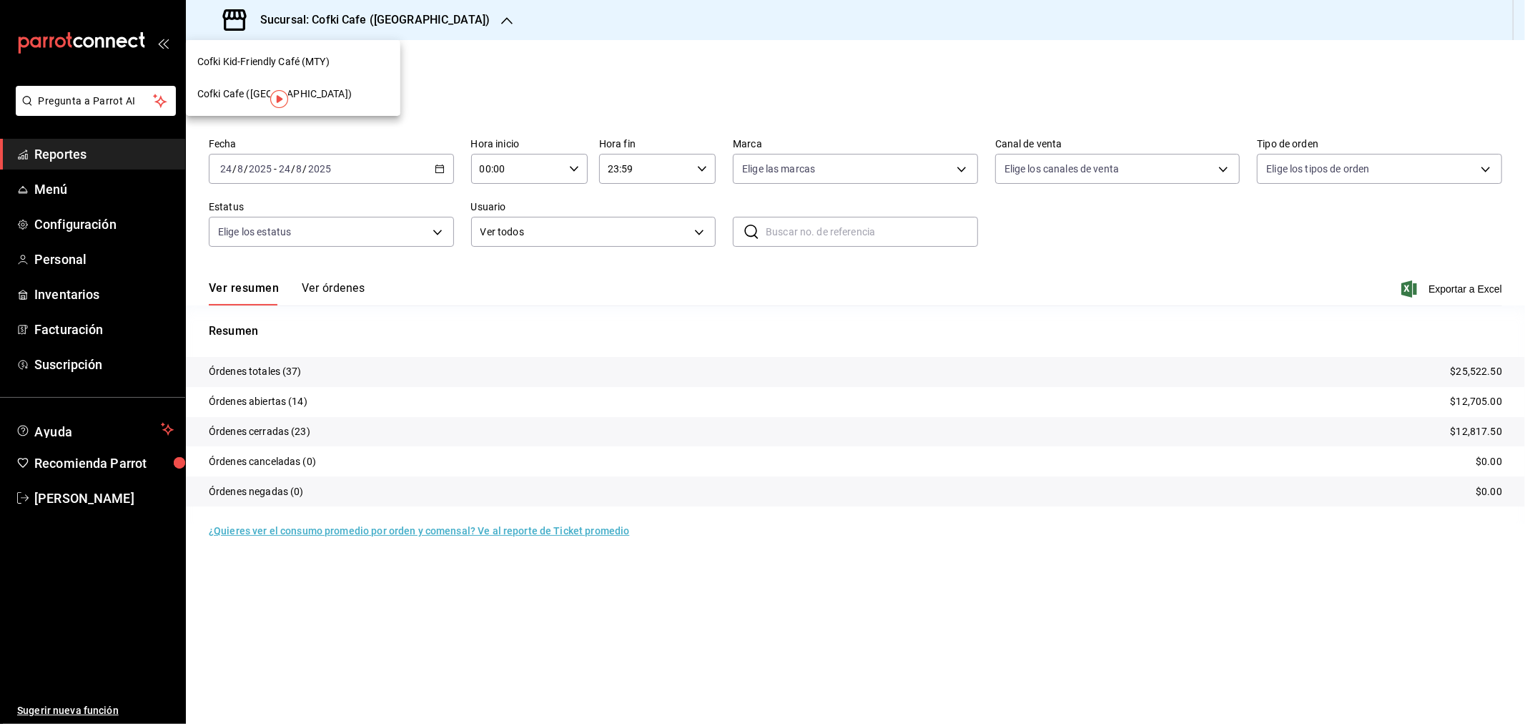
click at [360, 59] on div "Cofki Kid-Friendly Café (MTY)" at bounding box center [293, 61] width 192 height 15
click at [382, 23] on h3 "Sucursal: Cofki Kid-Friendly Café (MTY)" at bounding box center [359, 19] width 220 height 17
click at [343, 88] on div "Cofki Cafe (La Aurora)" at bounding box center [293, 94] width 192 height 15
click at [308, 282] on button "Ver órdenes" at bounding box center [333, 293] width 63 height 24
